Goal: Obtain resource: Obtain resource

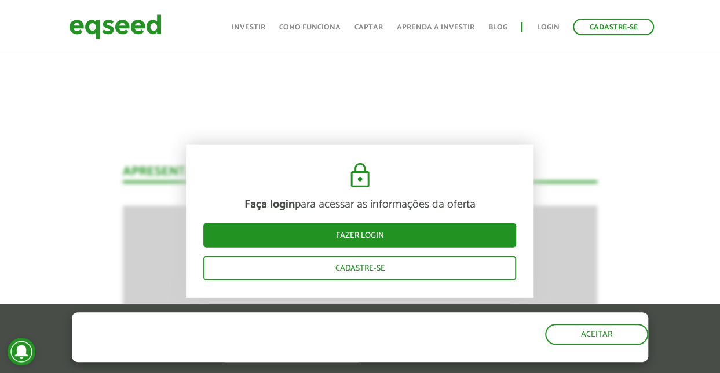
scroll to position [1381, 0]
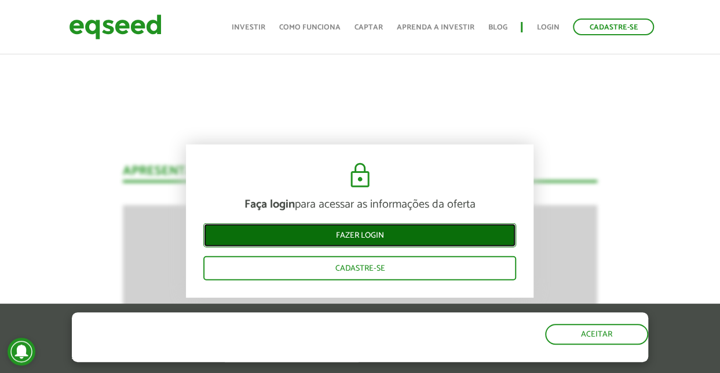
click at [371, 228] on link "Fazer login" at bounding box center [359, 236] width 313 height 24
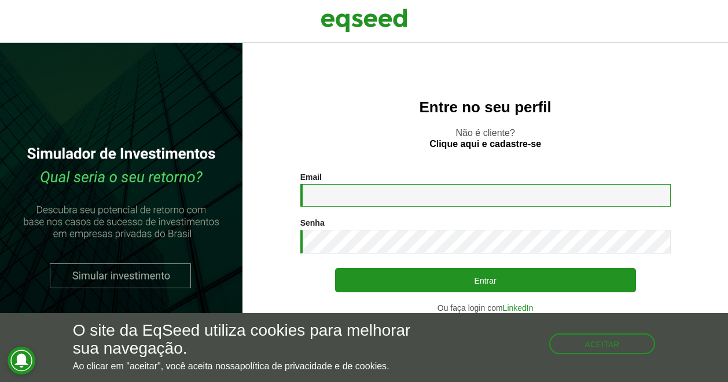
click at [382, 202] on input "Email *" at bounding box center [486, 195] width 371 height 23
type input "**********"
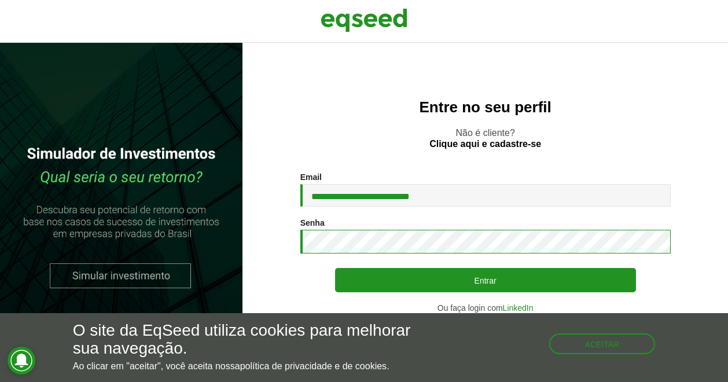
click at [335, 268] on button "Entrar" at bounding box center [485, 280] width 301 height 24
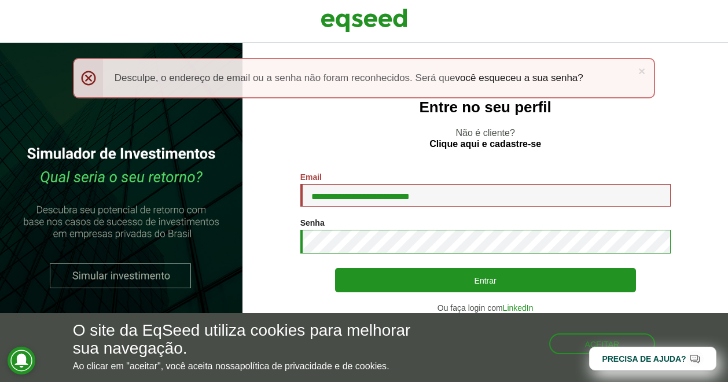
click at [335, 268] on button "Entrar" at bounding box center [485, 280] width 301 height 24
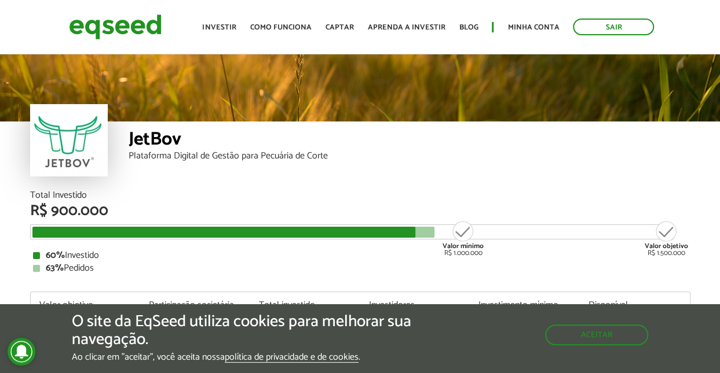
scroll to position [1145, 0]
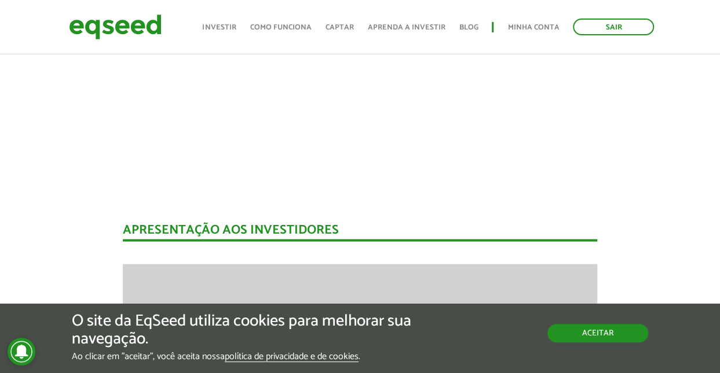
click at [607, 329] on button "Aceitar" at bounding box center [597, 333] width 101 height 19
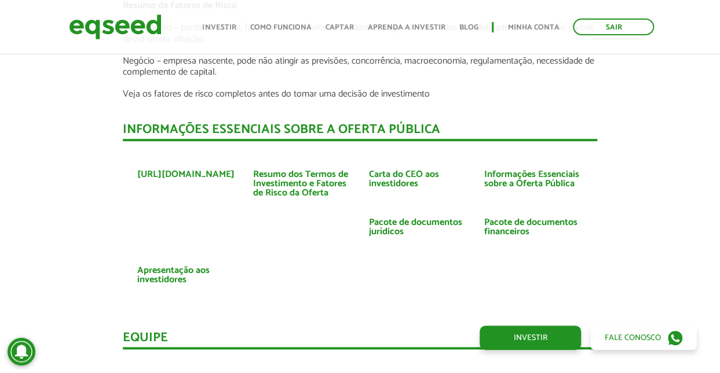
scroll to position [2540, 0]
click at [522, 218] on link "Pacote de documentos financeiros" at bounding box center [533, 227] width 98 height 19
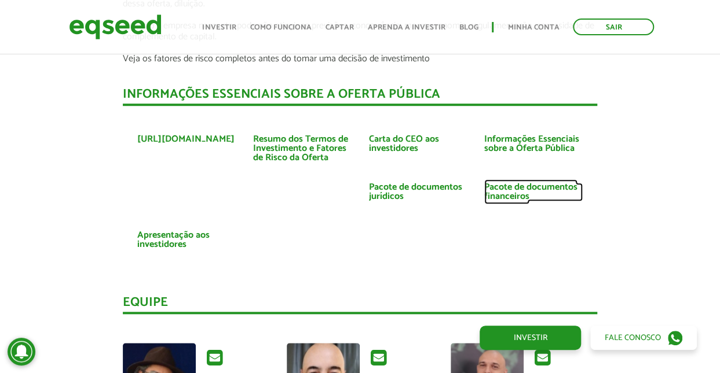
scroll to position [2554, 0]
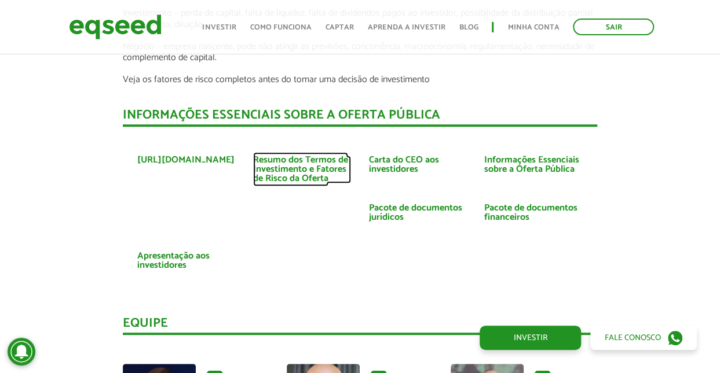
click at [288, 159] on link "Resumo dos Termos de Investimento e Fatores de Risco da Oferta" at bounding box center [302, 170] width 98 height 28
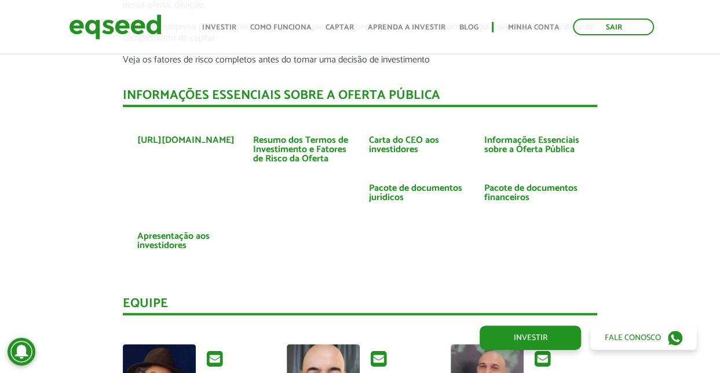
scroll to position [2572, 0]
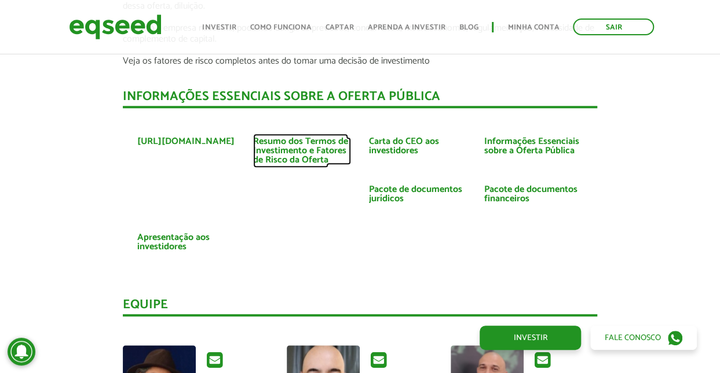
click at [285, 137] on link "Resumo dos Termos de Investimento e Fatores de Risco da Oferta" at bounding box center [302, 151] width 98 height 28
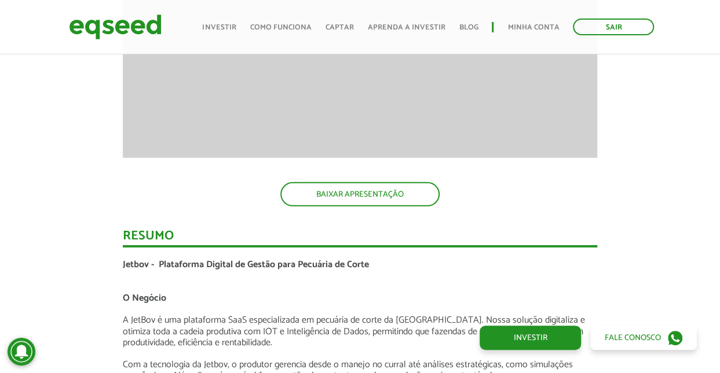
scroll to position [1629, 0]
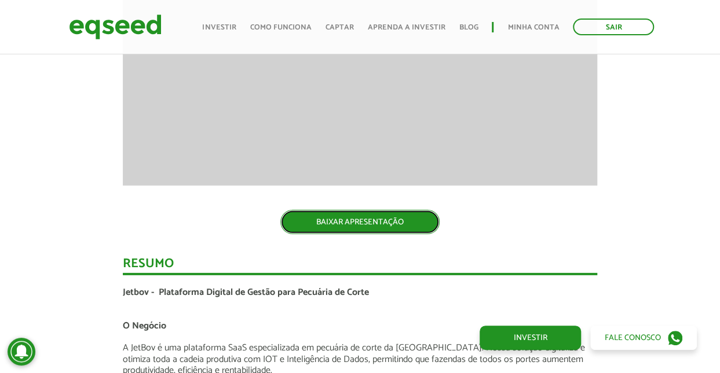
click at [390, 225] on link "BAIXAR APRESENTAÇÃO" at bounding box center [359, 222] width 159 height 24
